Goal: Navigation & Orientation: Find specific page/section

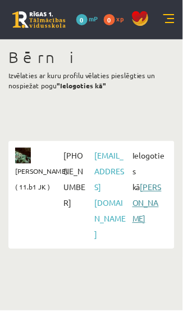
click at [148, 199] on link "[PERSON_NAME]" at bounding box center [147, 203] width 29 height 42
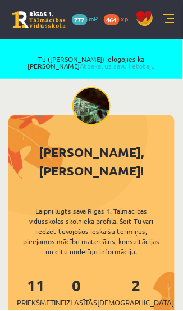
click at [167, 19] on link at bounding box center [169, 19] width 11 height 11
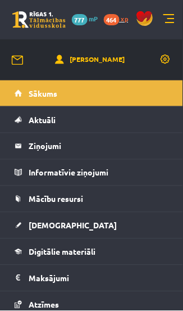
click at [111, 17] on span "464" at bounding box center [112, 19] width 16 height 11
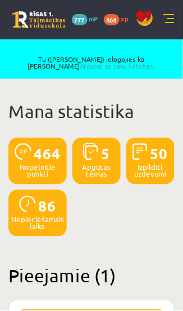
click at [87, 19] on span "777" at bounding box center [80, 19] width 16 height 11
click at [82, 19] on span "777" at bounding box center [80, 19] width 16 height 11
click at [172, 16] on link at bounding box center [169, 19] width 11 height 11
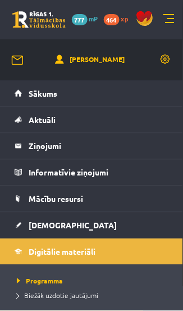
click at [81, 20] on span "777" at bounding box center [80, 19] width 16 height 11
click at [170, 16] on link at bounding box center [169, 19] width 11 height 11
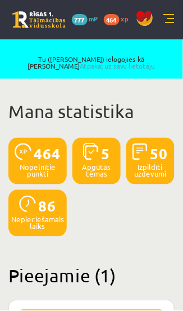
click at [170, 19] on link at bounding box center [169, 19] width 11 height 11
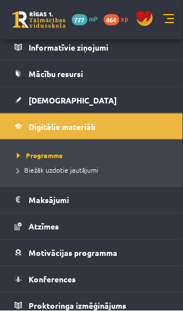
scroll to position [651, 0]
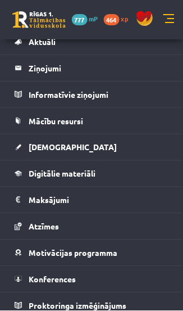
scroll to position [675, 0]
